Goal: Information Seeking & Learning: Learn about a topic

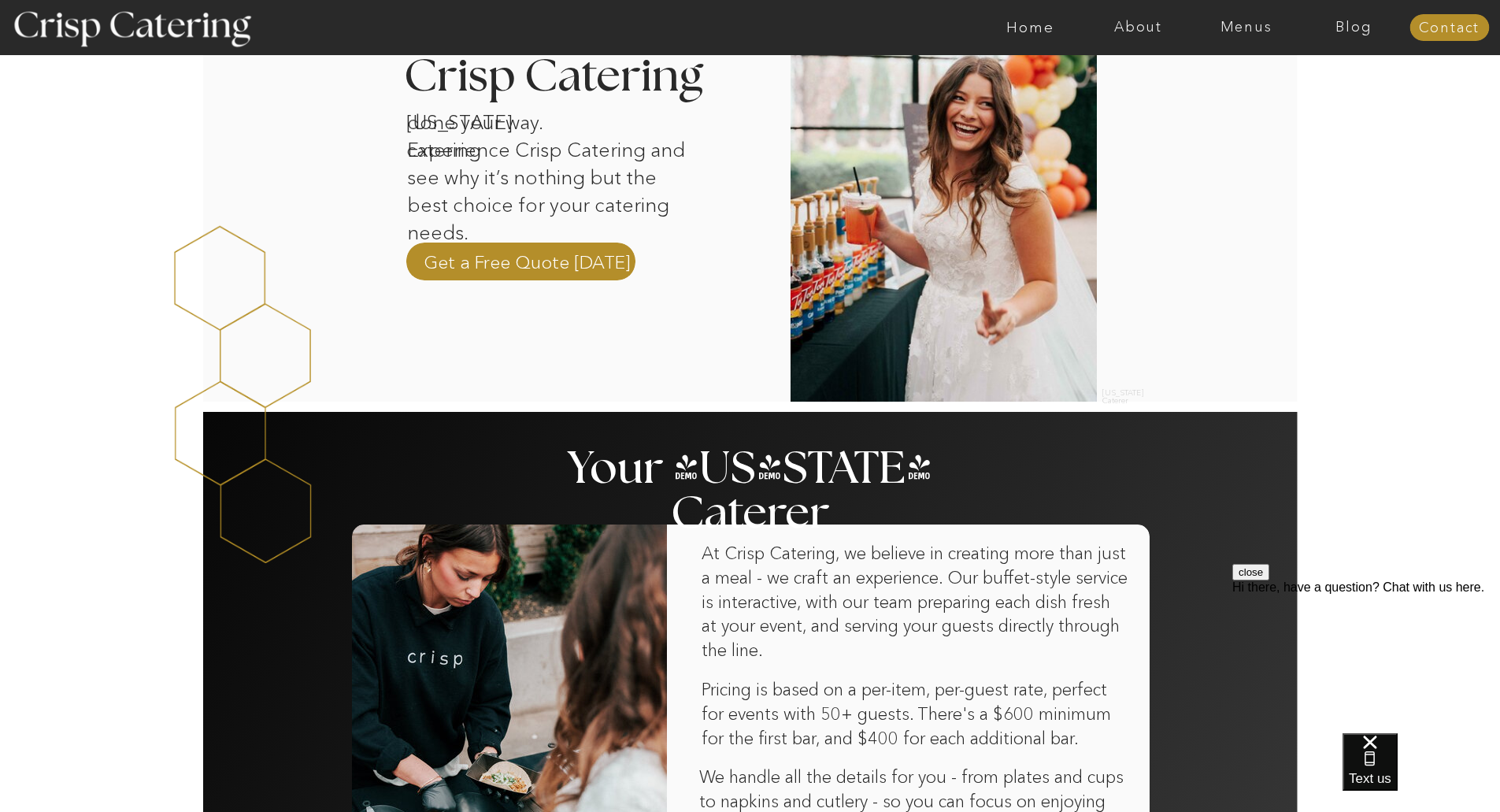
scroll to position [551, 0]
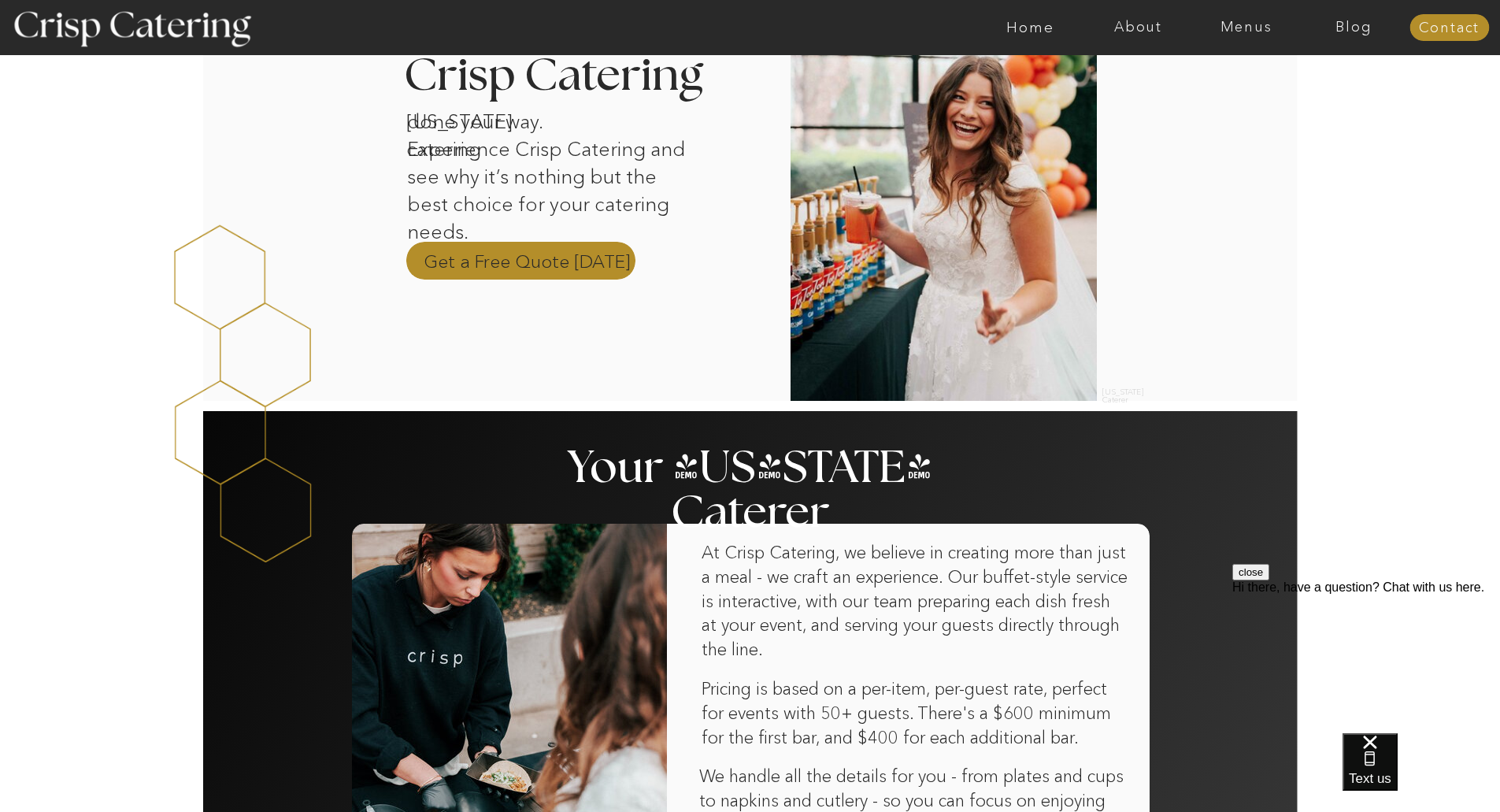
click at [580, 266] on p "Get a Free Quote Today" at bounding box center [528, 260] width 207 height 24
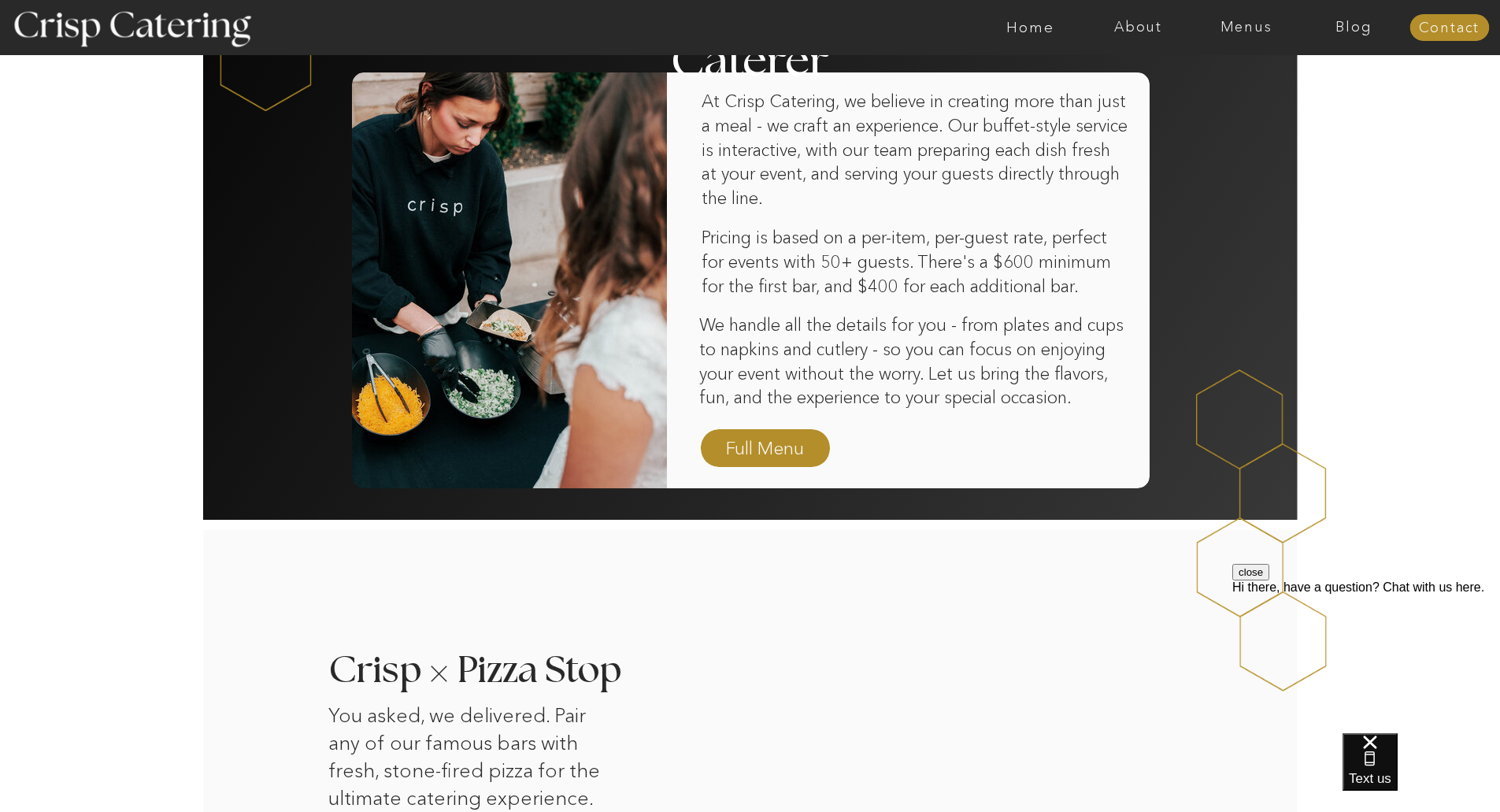
scroll to position [1024, 0]
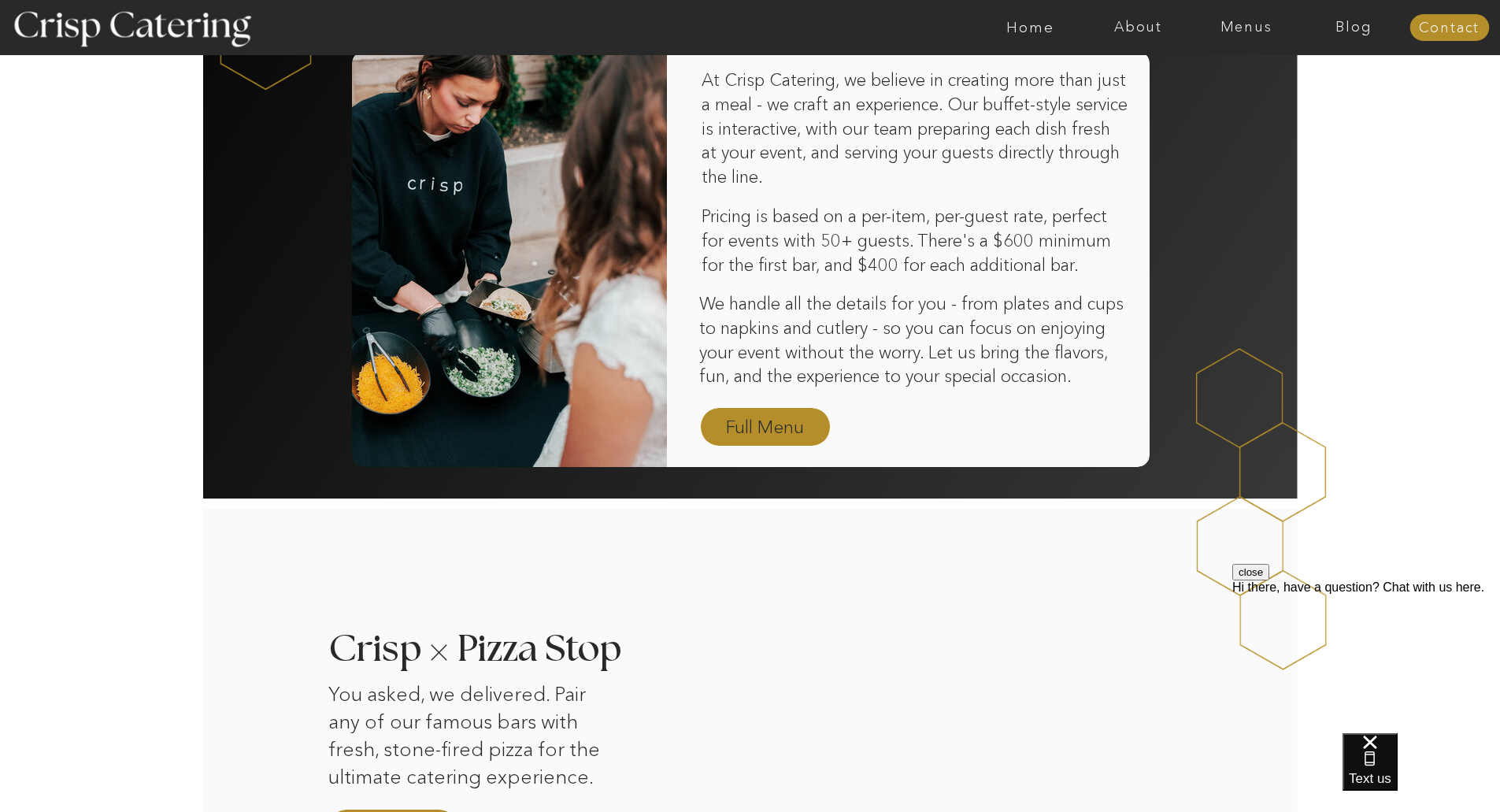
click at [795, 418] on nav "Full Menu" at bounding box center [766, 428] width 91 height 28
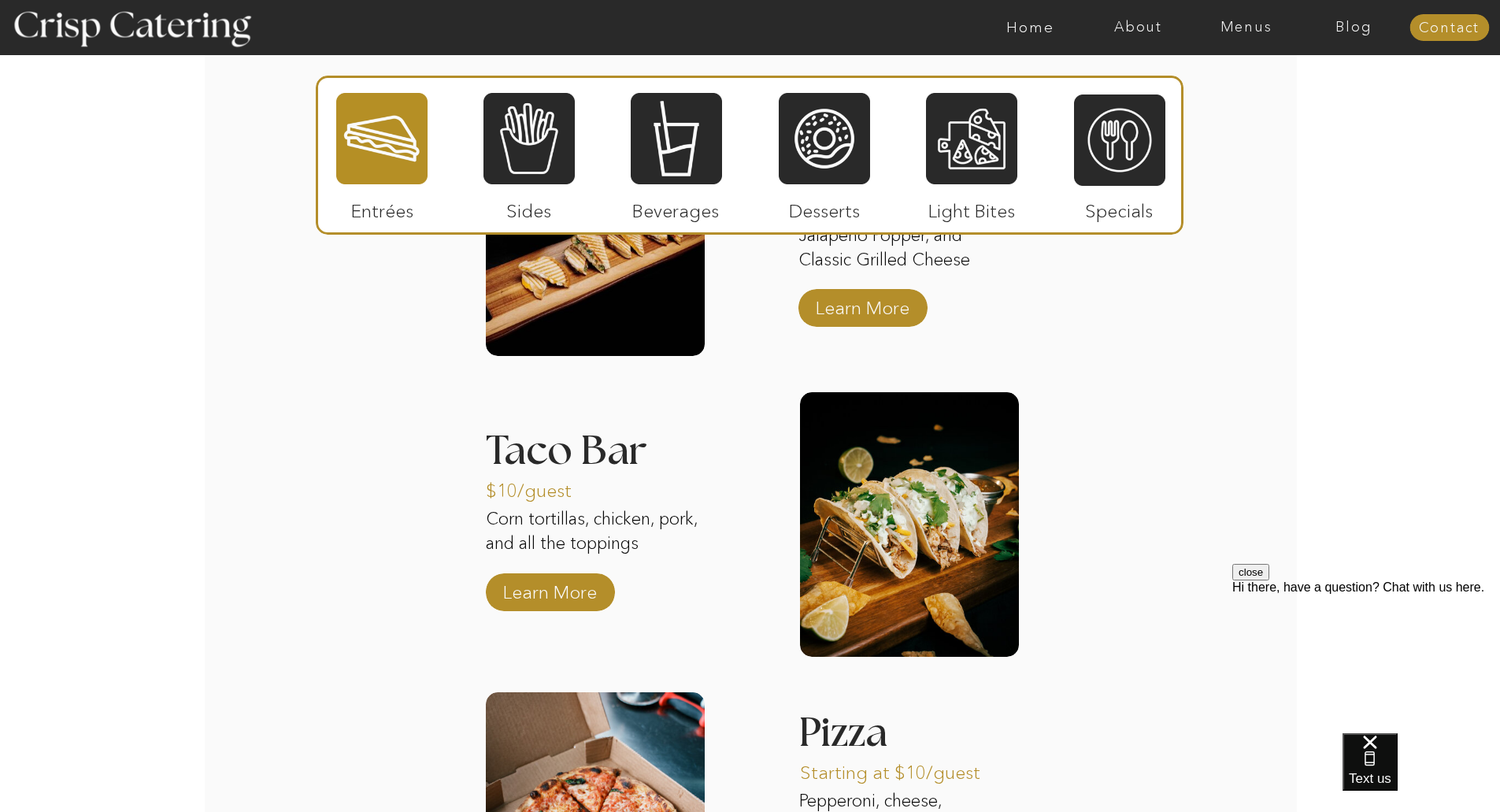
scroll to position [1653, 0]
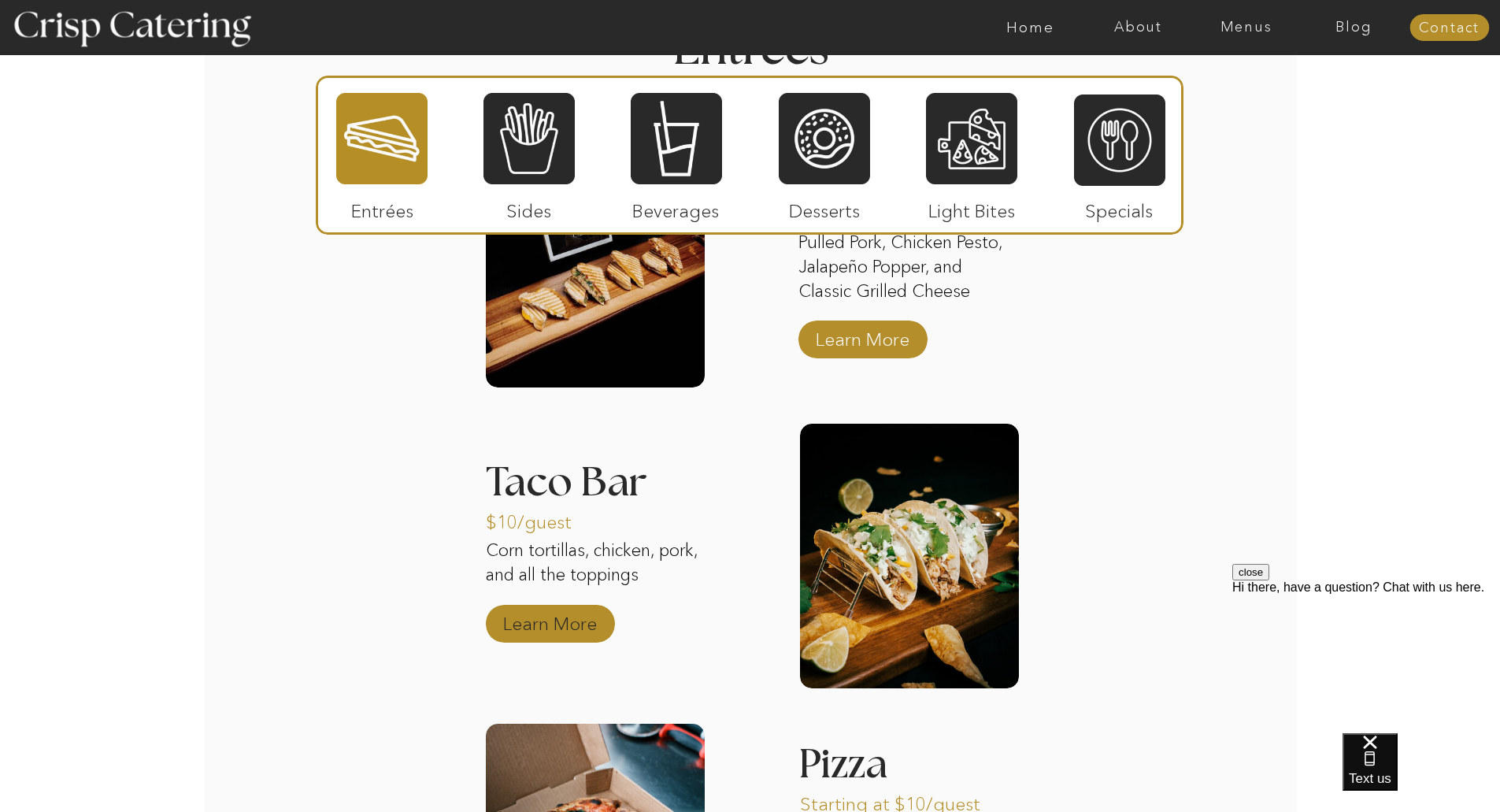
click at [567, 626] on p "Learn More" at bounding box center [550, 619] width 104 height 46
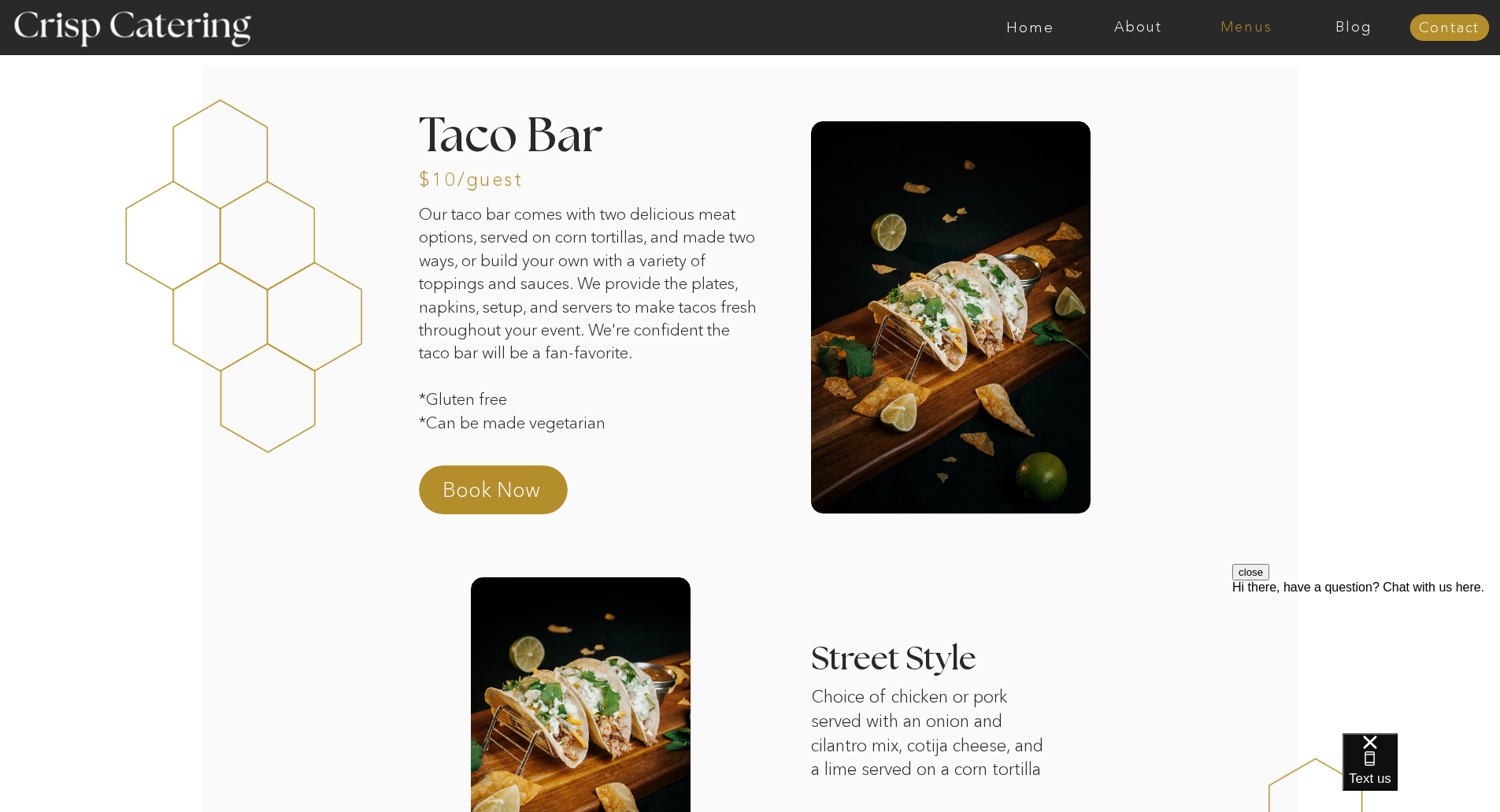
click at [1252, 28] on nav "Menus" at bounding box center [1247, 28] width 108 height 16
click at [1214, 74] on nav "Summer (Mar-Aug)" at bounding box center [1250, 71] width 141 height 15
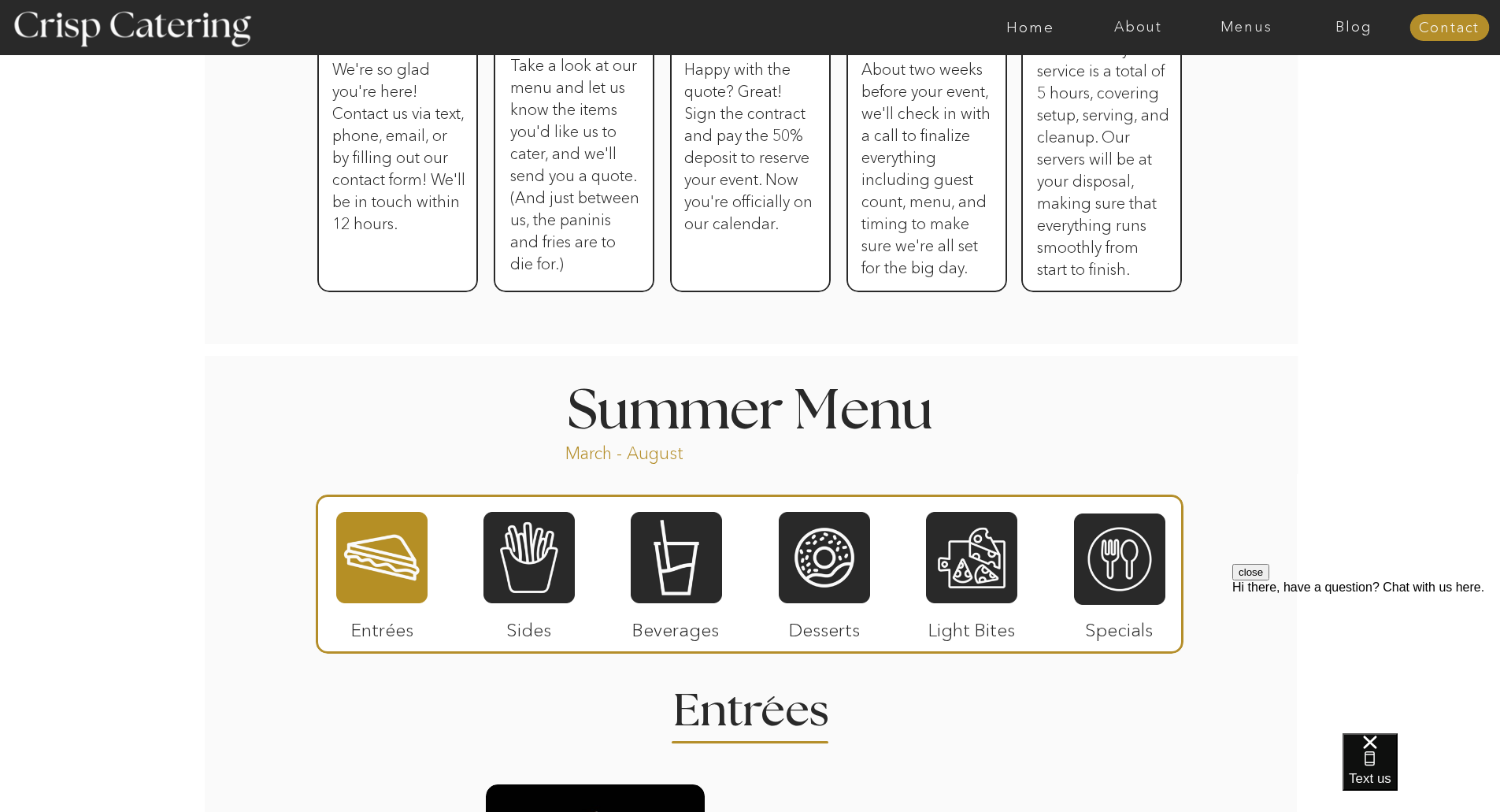
scroll to position [1024, 0]
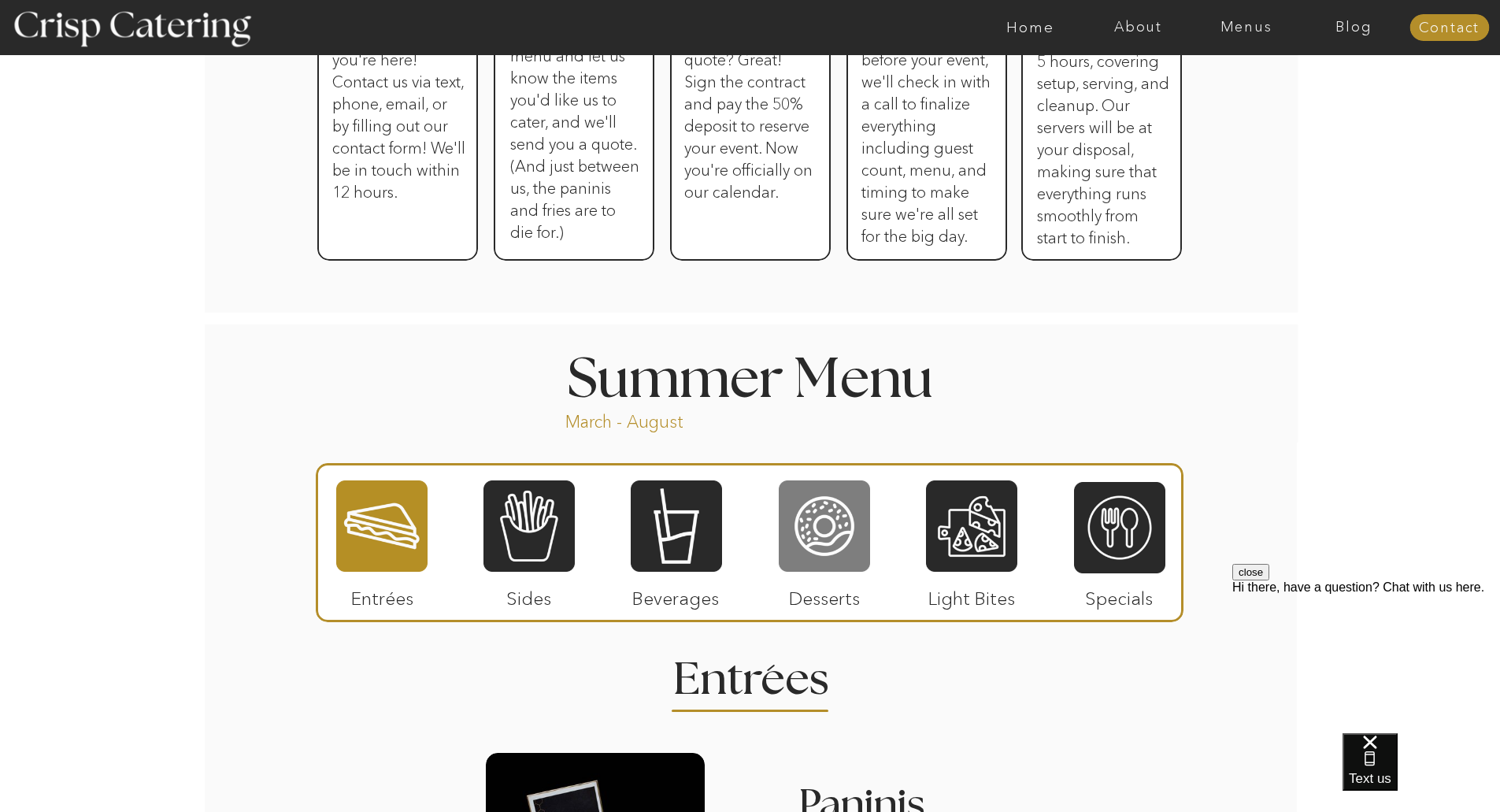
click at [837, 529] on div at bounding box center [824, 526] width 91 height 95
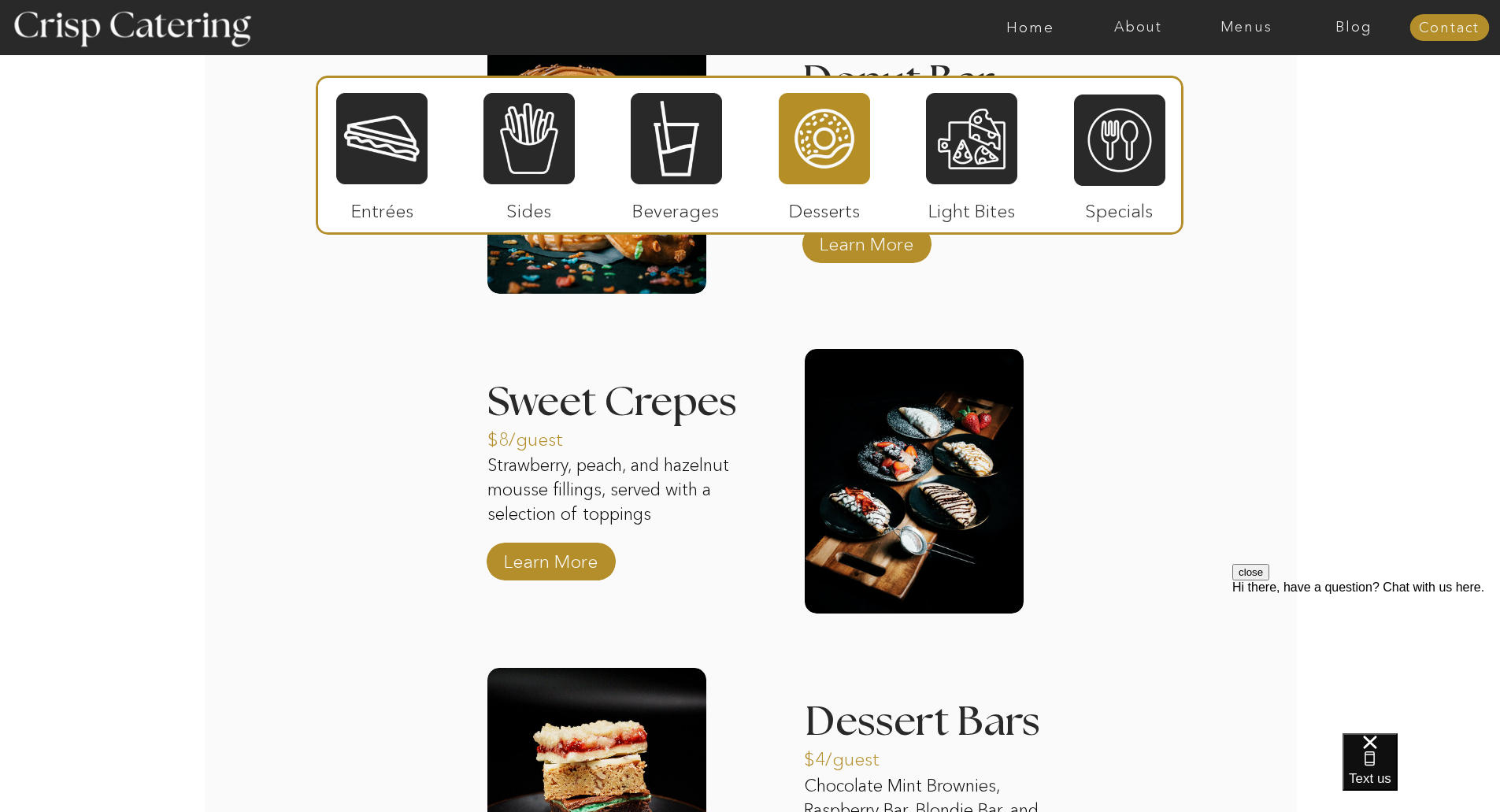
scroll to position [1732, 0]
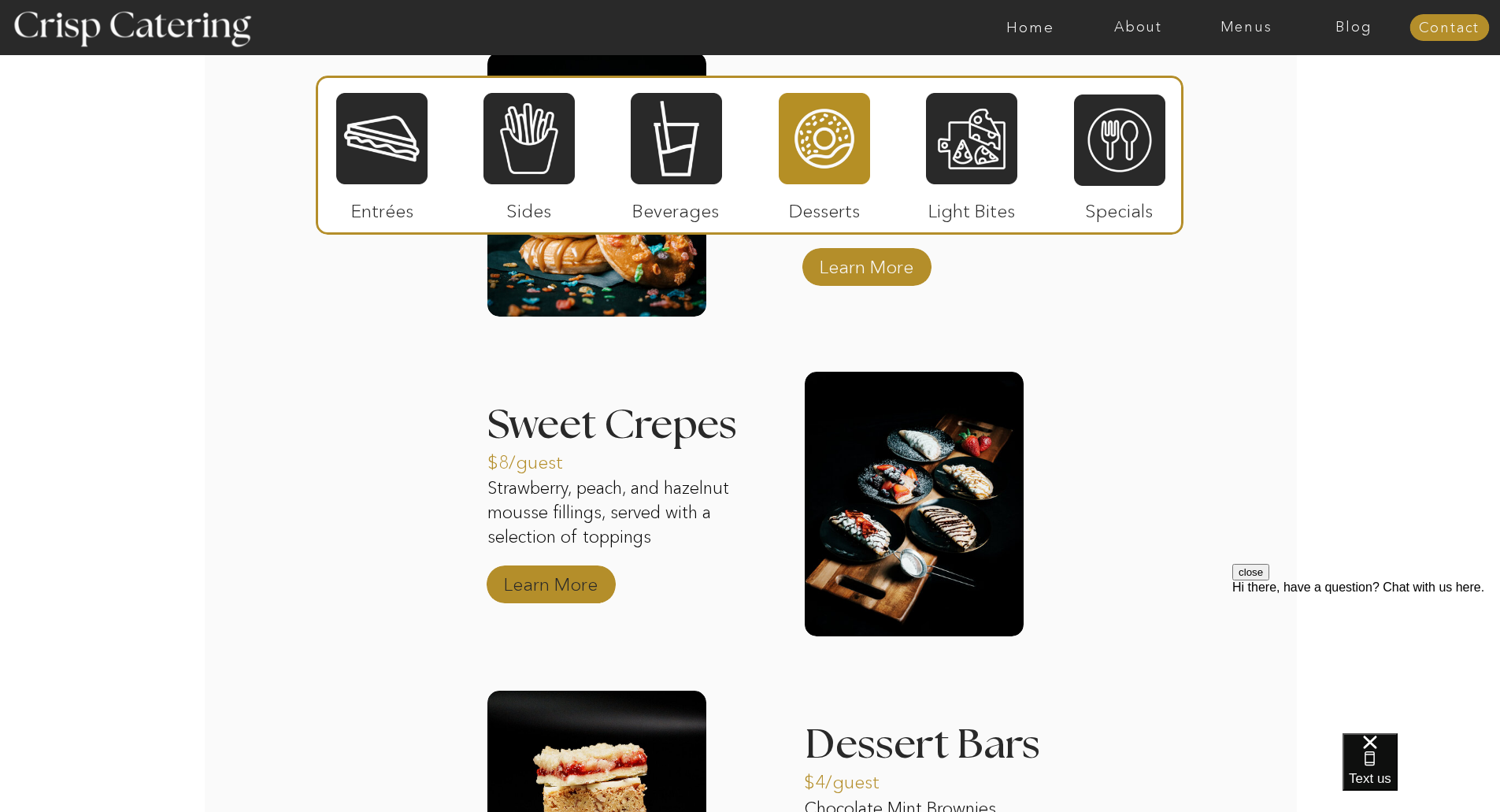
click at [549, 581] on p "Learn More" at bounding box center [550, 581] width 104 height 46
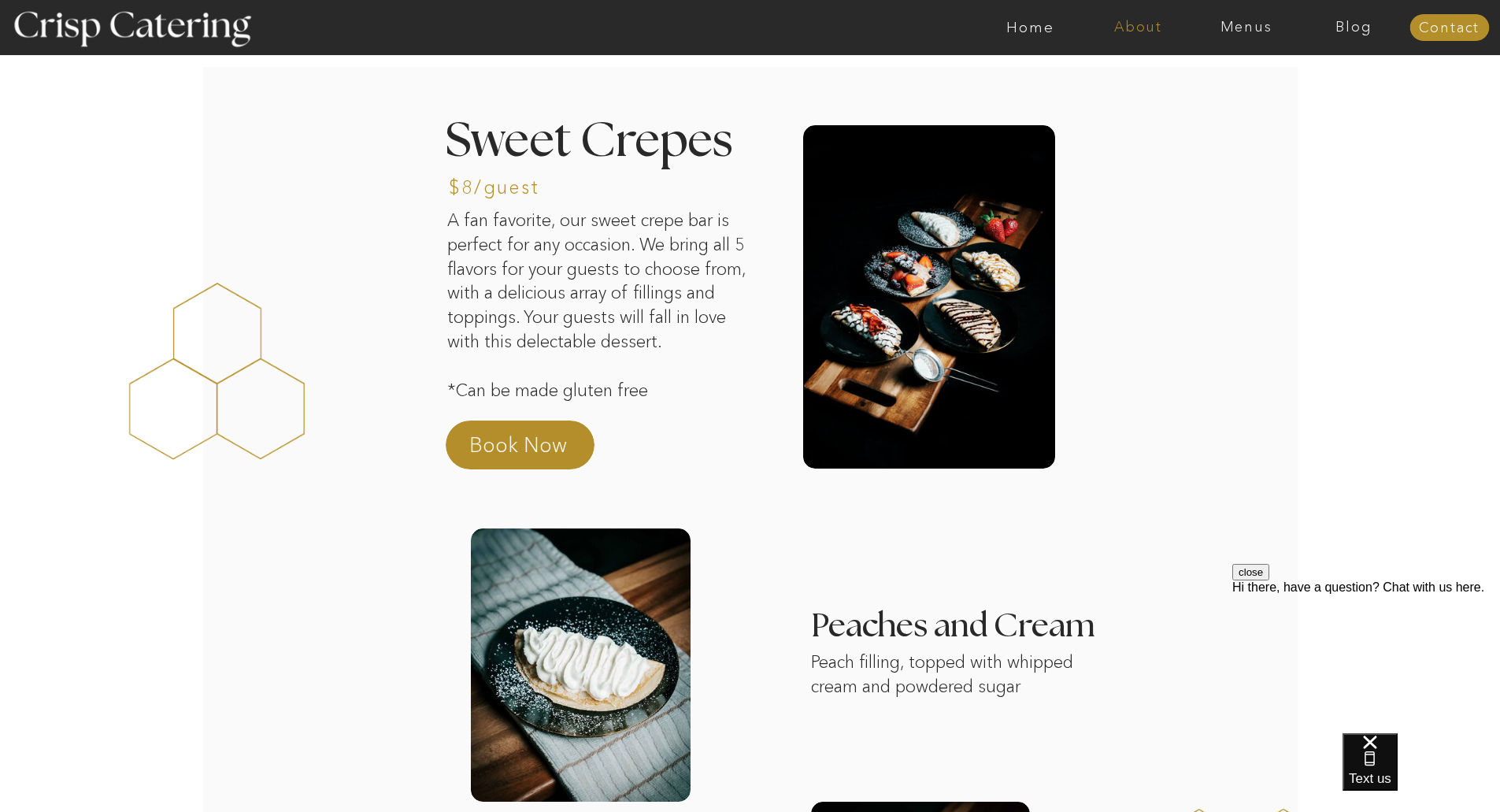
click at [1126, 26] on nav "About" at bounding box center [1139, 28] width 108 height 16
click at [1145, 77] on nav "About Crisp" at bounding box center [1142, 73] width 90 height 15
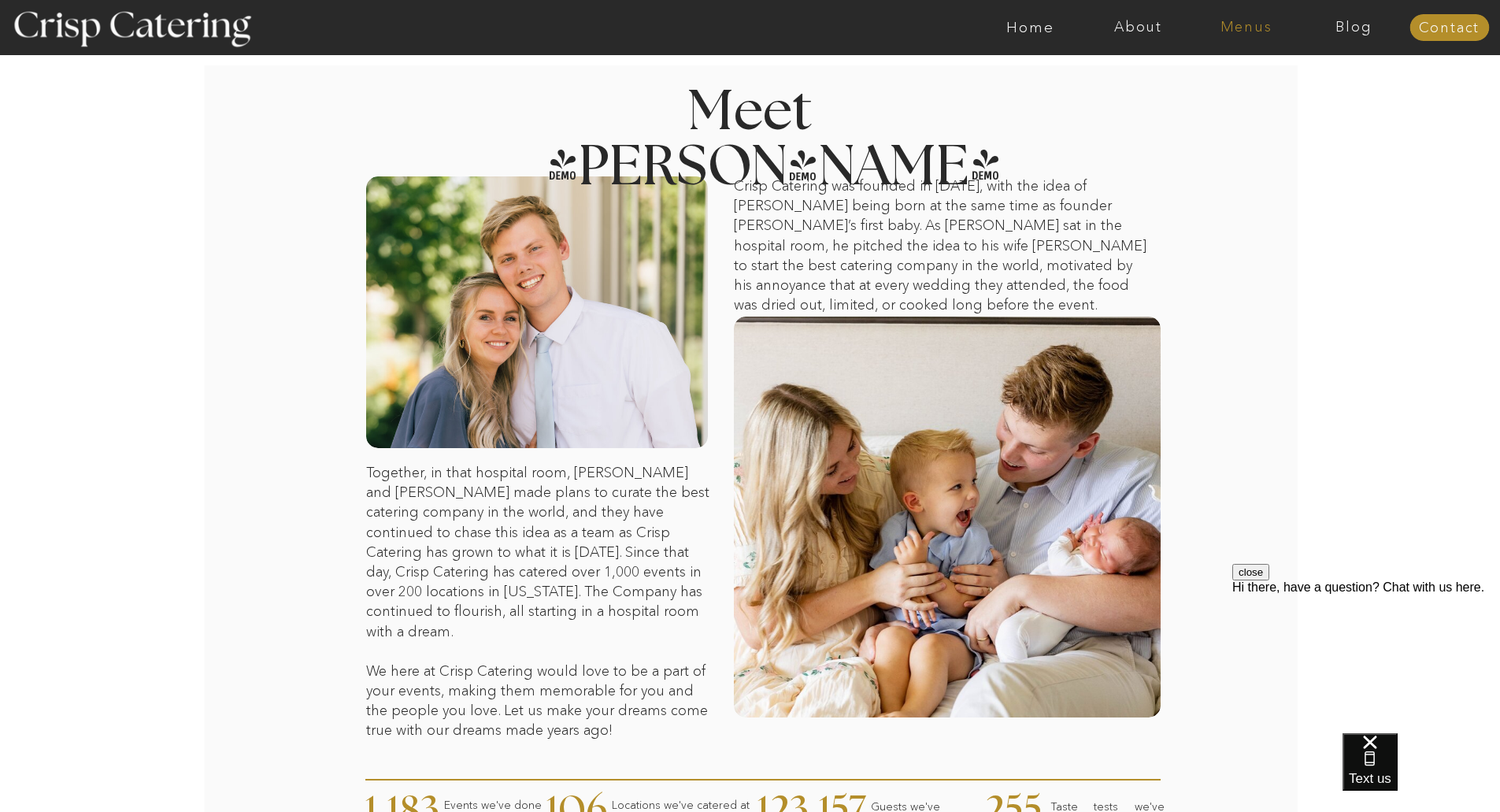
click at [1253, 29] on nav "Menus" at bounding box center [1247, 28] width 108 height 16
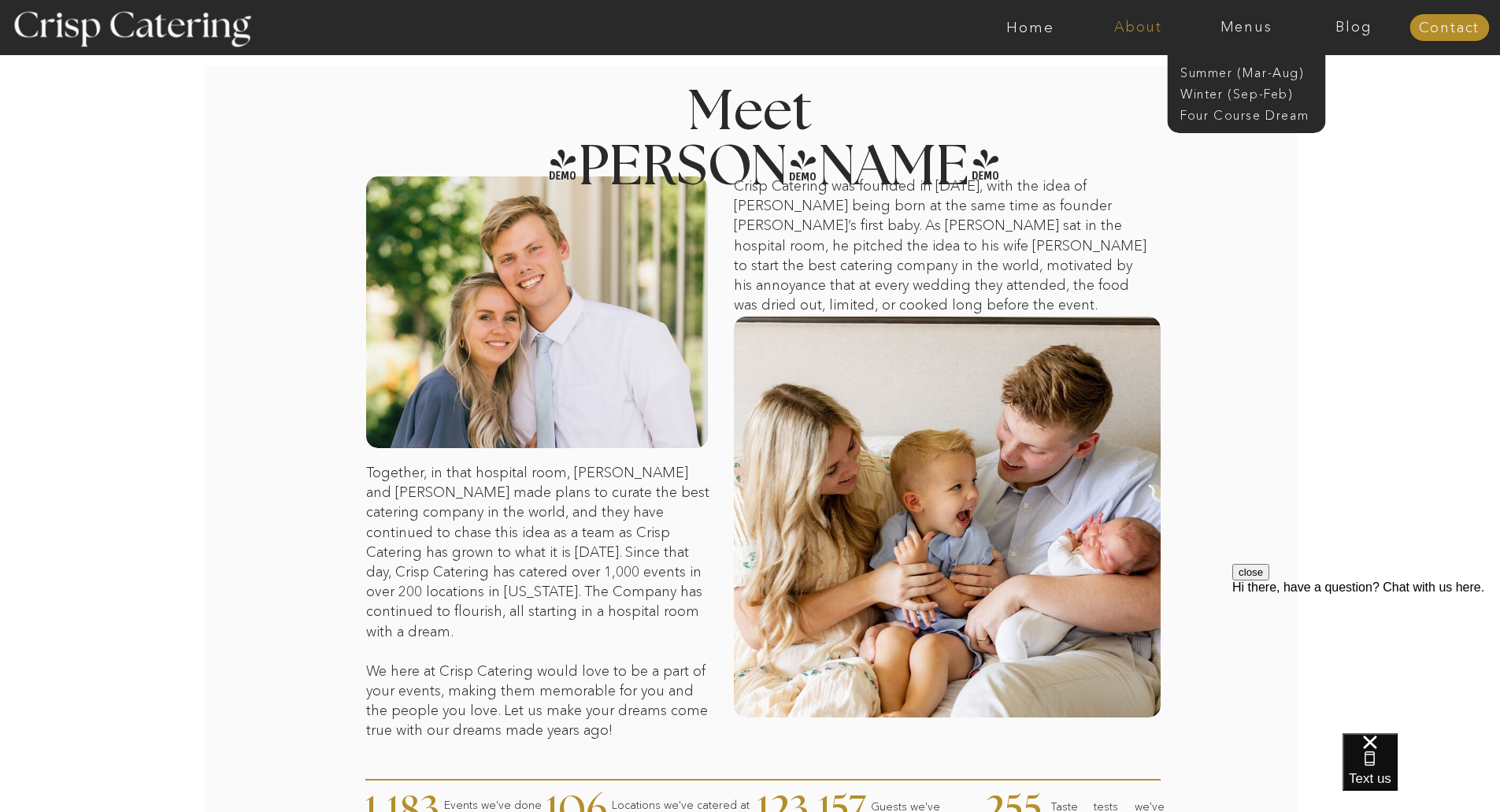
click at [1122, 33] on nav "About" at bounding box center [1139, 28] width 108 height 16
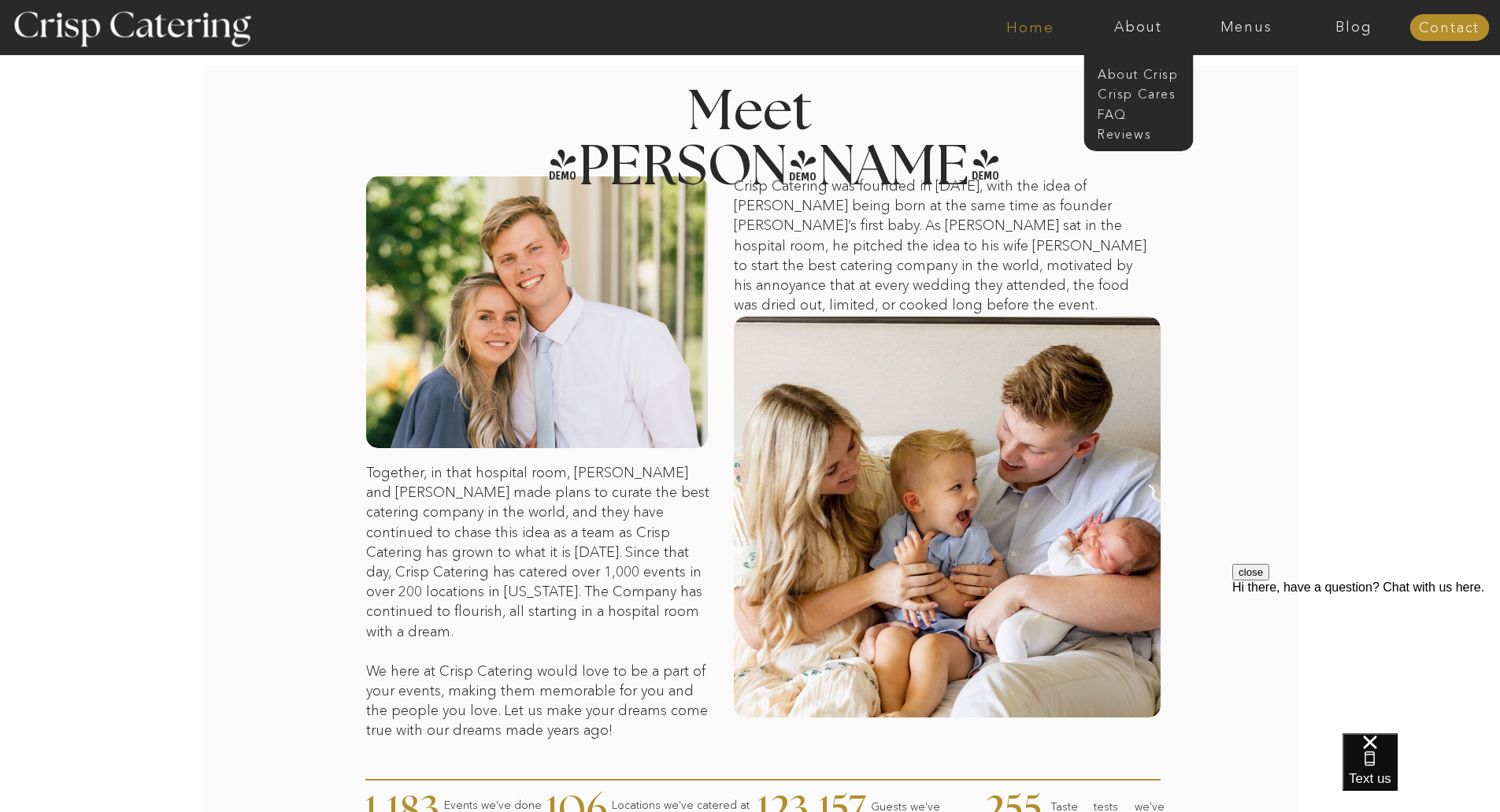
click at [1014, 28] on nav "Home" at bounding box center [1030, 28] width 108 height 16
